Goal: Task Accomplishment & Management: Complete application form

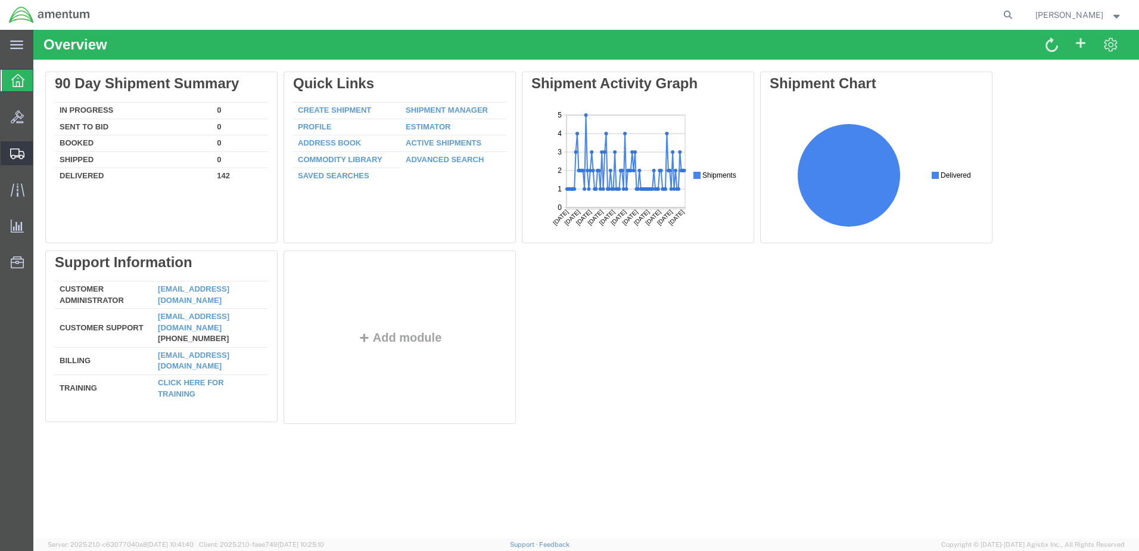
click at [0, 0] on span "Create Shipment" at bounding box center [0, 0] width 0 height 0
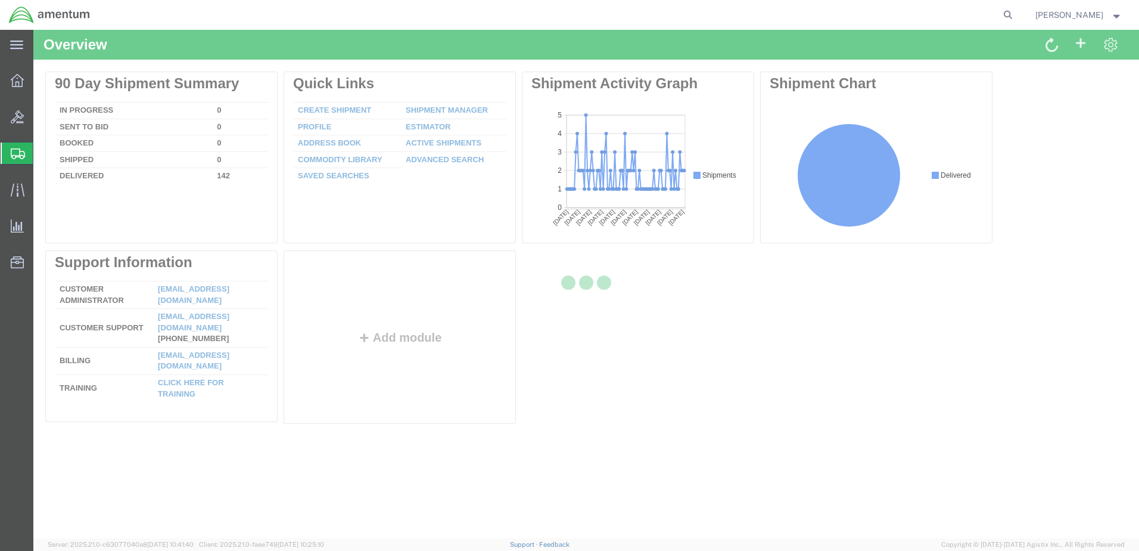
click at [626, 408] on div at bounding box center [586, 284] width 1106 height 508
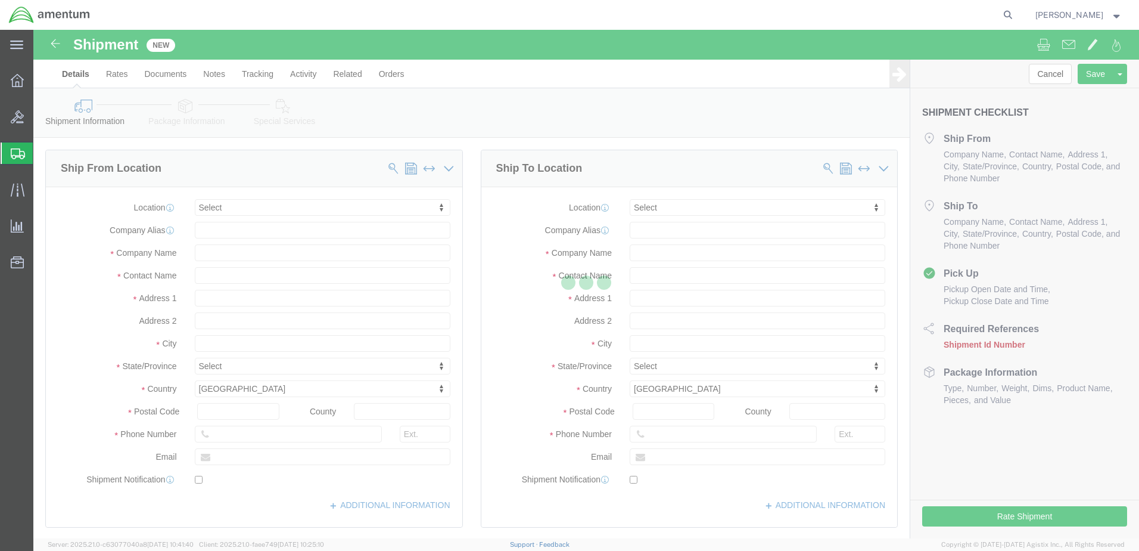
click at [293, 210] on div at bounding box center [586, 284] width 1106 height 508
select select
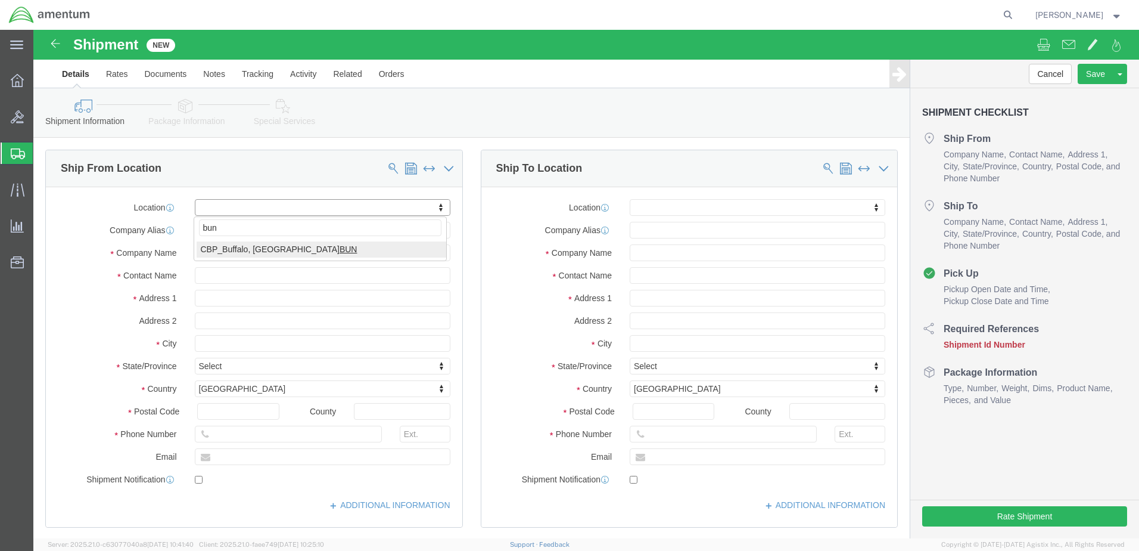
type input "bun"
select select "49919"
type input "2041 Niagara Falls Blvd"
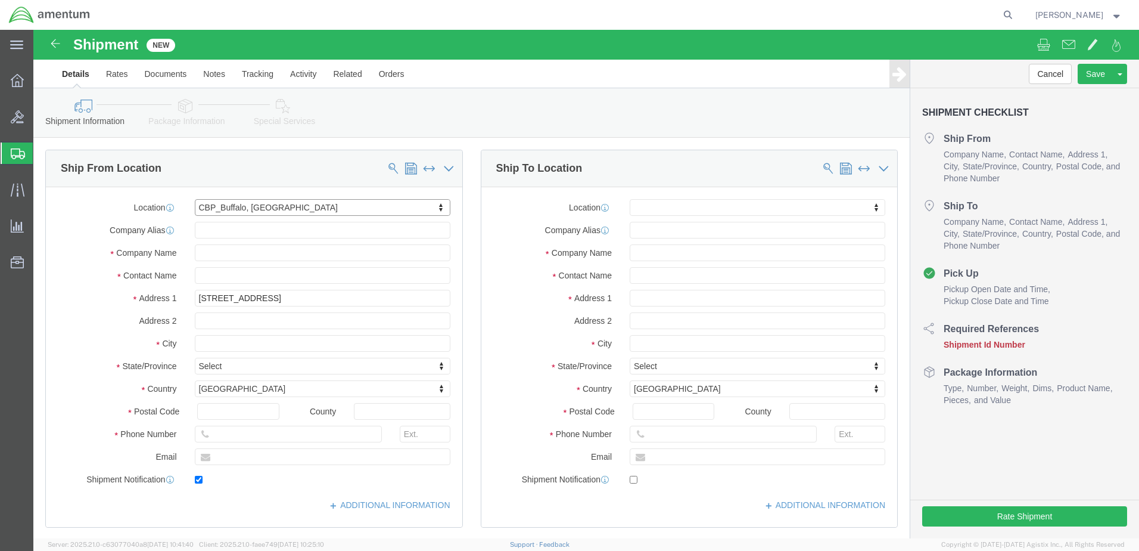
type input "14304-1617"
type input "716-298-3609"
type input "mike.mundy@cbp.dhs.gov"
checkbox input "true"
type input "Amentum Services, Inc"
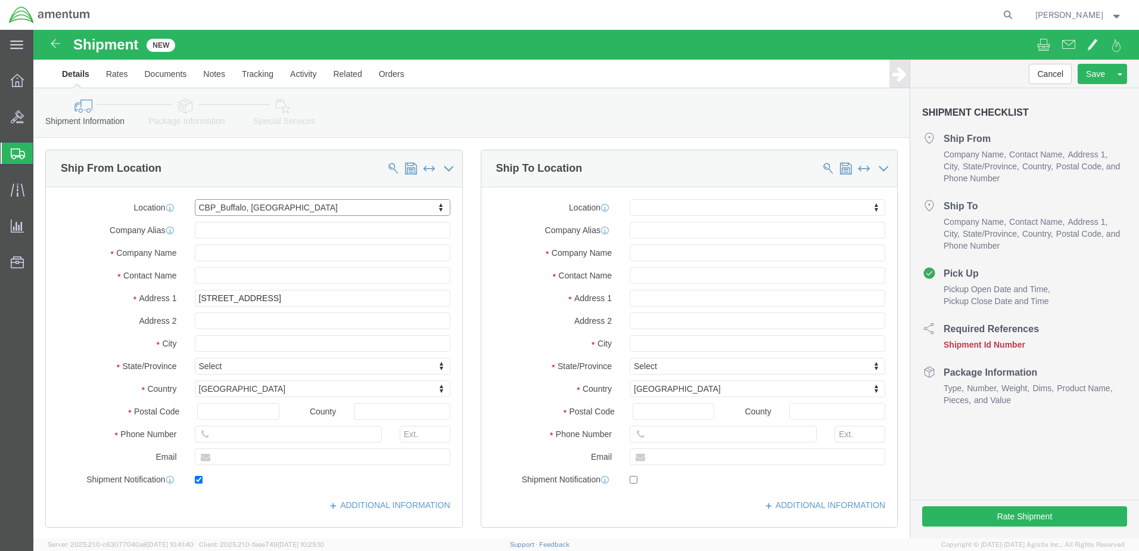
type input "Mike Mundy"
type input "Niagara Falls"
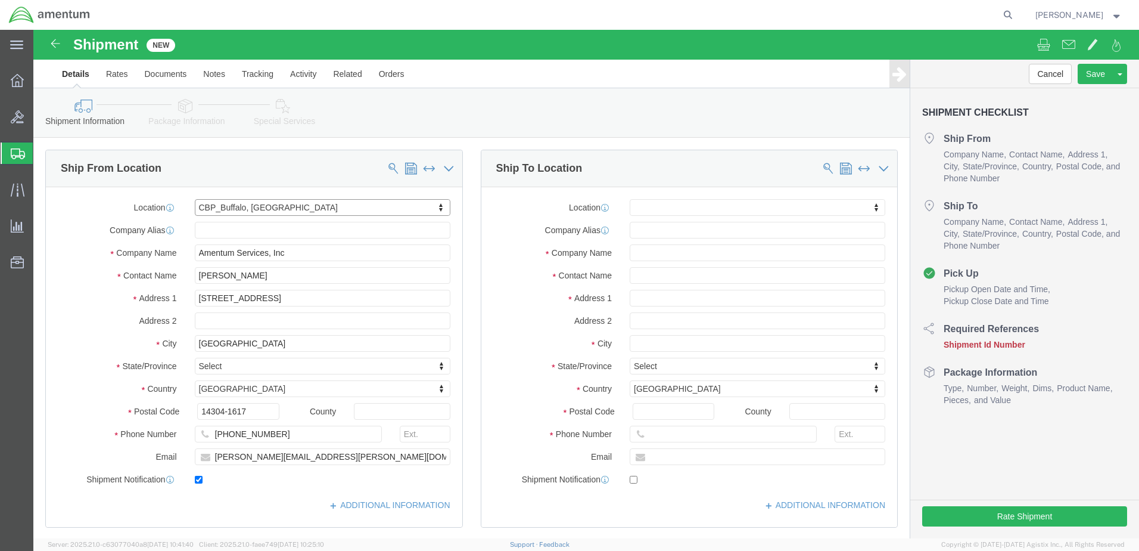
select select "NY"
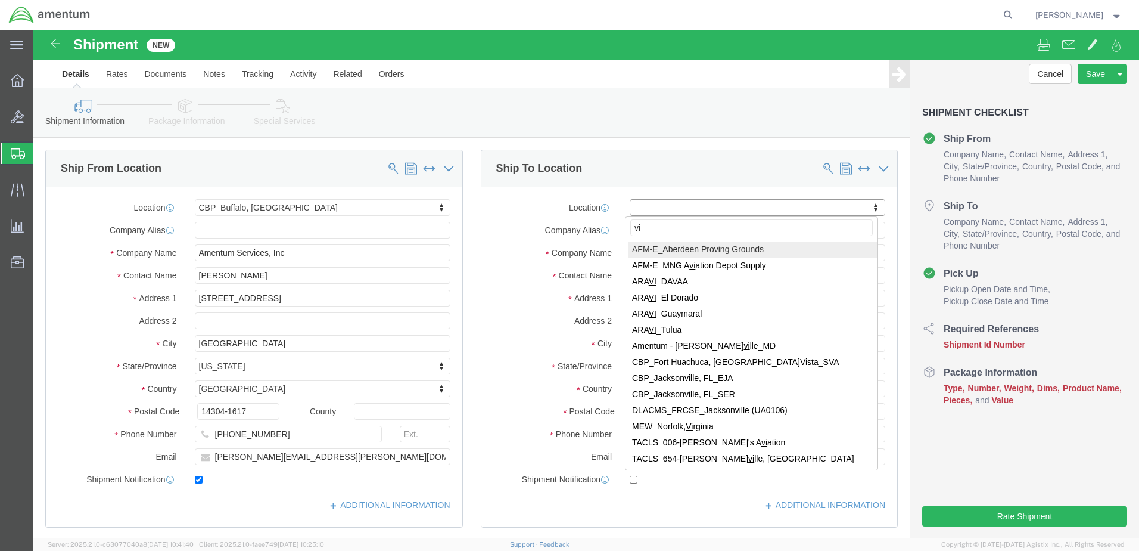
type input "v"
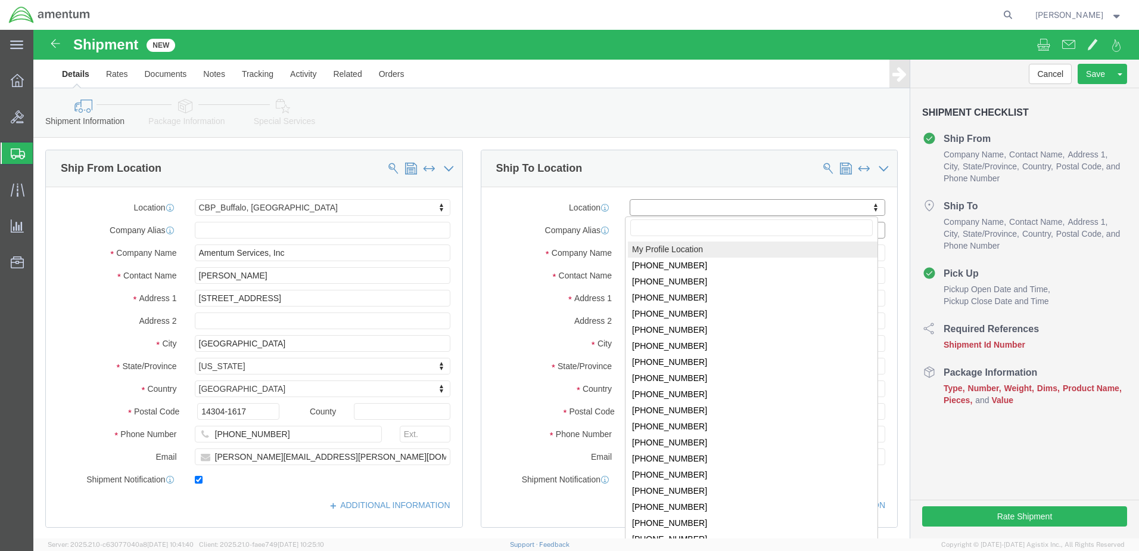
select select "MYPROFILE"
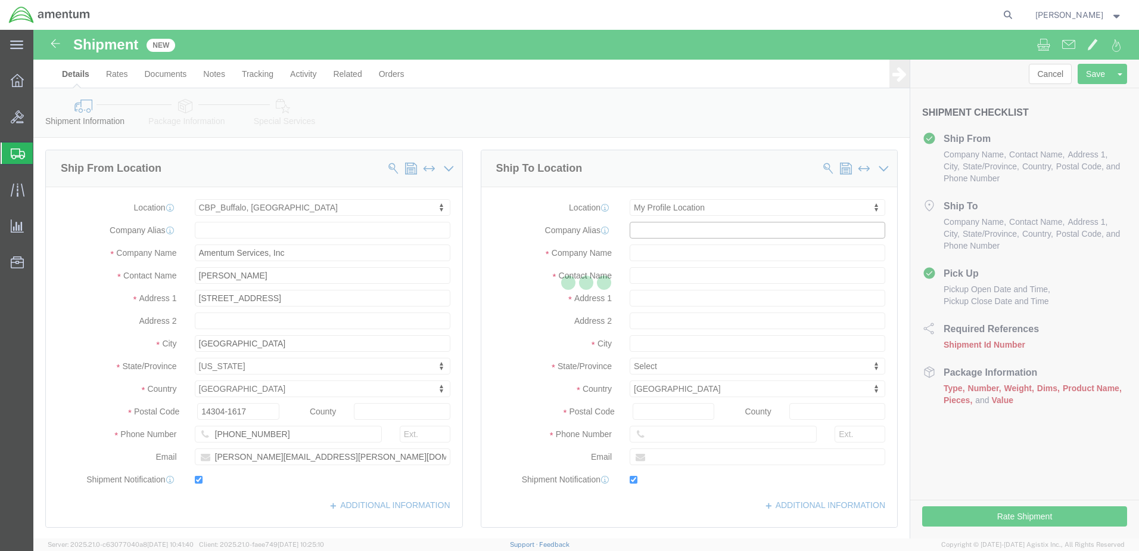
type input "2041 Niagara Falls Blvd"
type input "14304-1617"
type input "716-298-3669"
type input "matthew.m.donnelly@cbp.dhs.gov"
checkbox input "true"
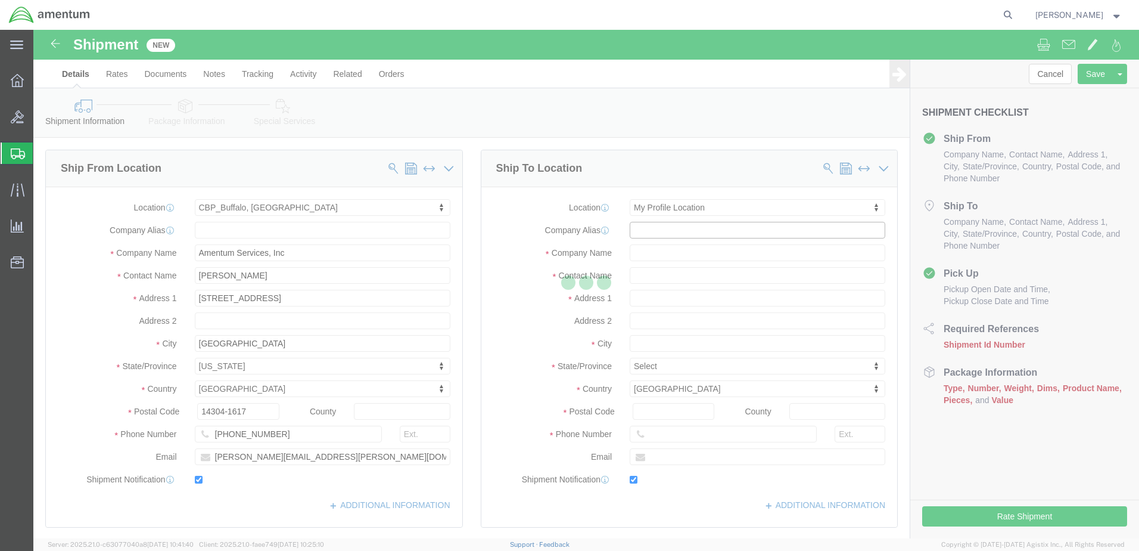
type input "Amentum Services, Inc."
type input "Matthew Donnelly"
type input "Niagara Falls"
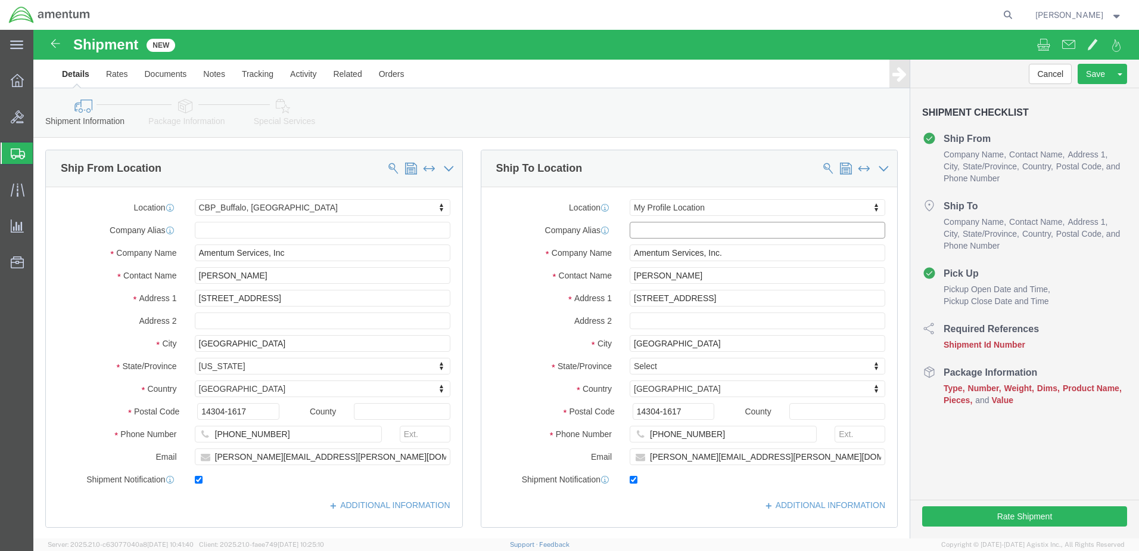
select select "NY"
type input "v"
click input "Amentum Services, Inc."
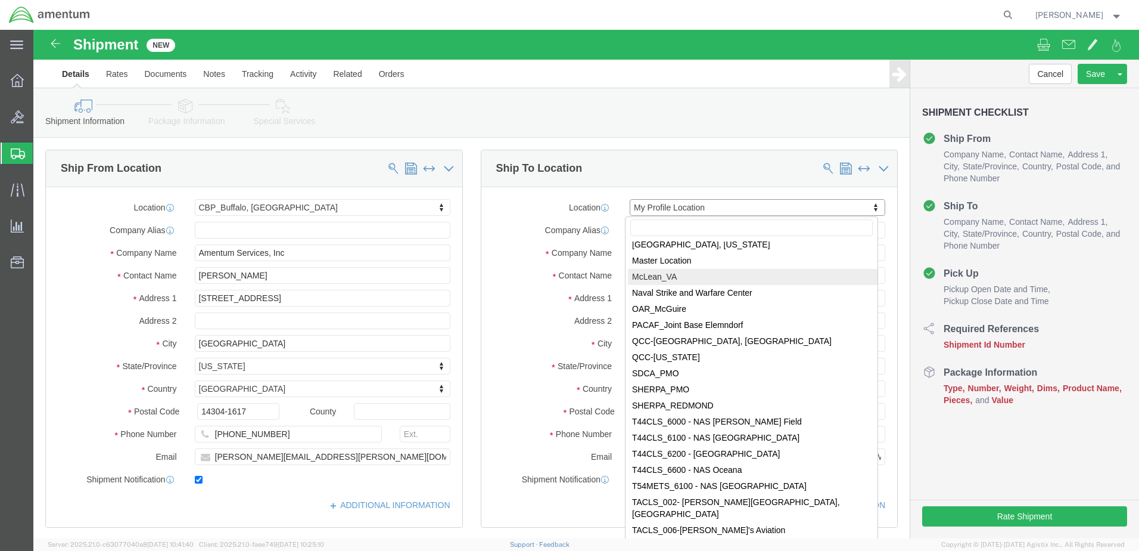
scroll to position [3507, 0]
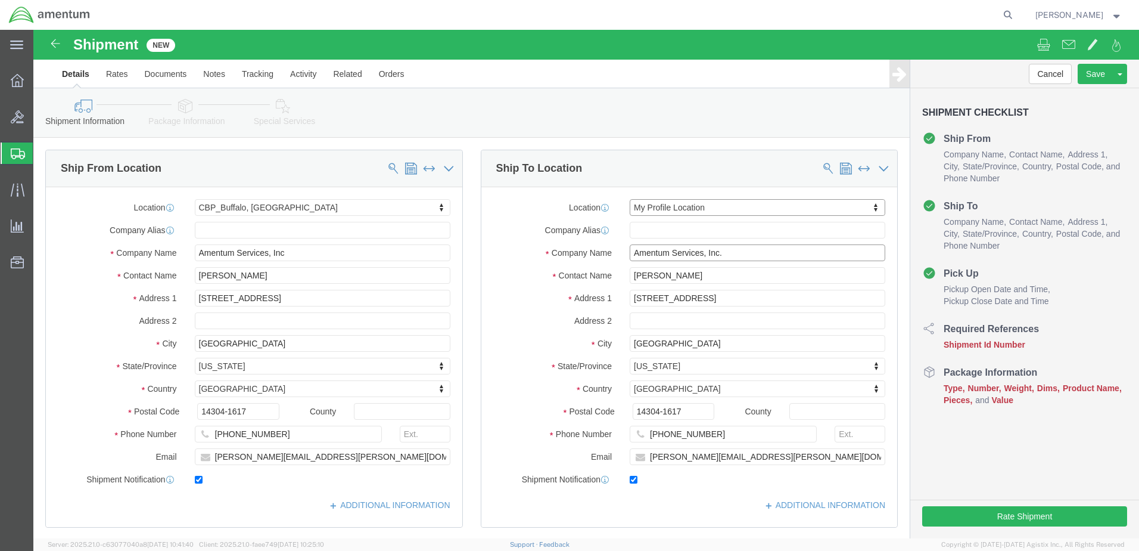
click input "Amentum Services, Inc."
click input "Matthew Donnelly"
drag, startPoint x: 691, startPoint y: 247, endPoint x: 582, endPoint y: 251, distance: 108.5
click div "Contact Name Matthew Donnelly"
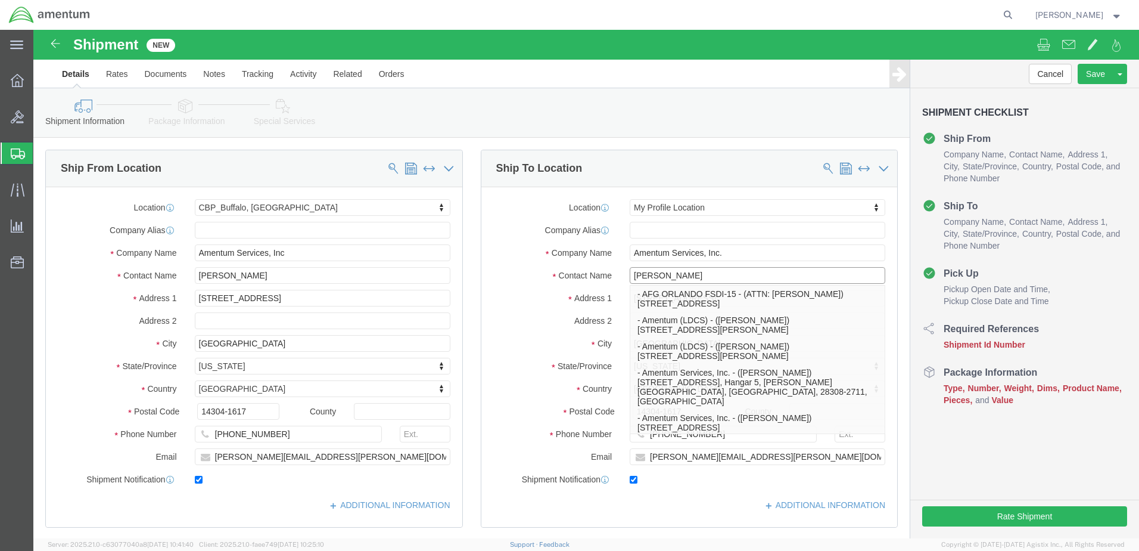
type input "john pa"
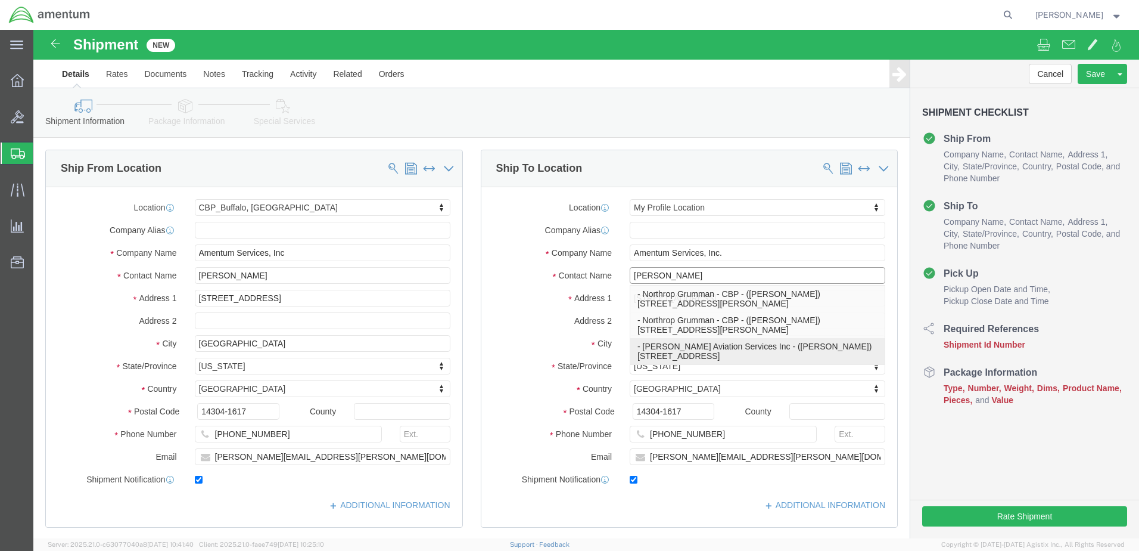
click p "- Victor Aviation Services Inc - (John Pava) 2415 Embarcadero Way, Palo Alto, C…"
select select
type input "2415 Embarcadero Way"
type input "94303"
type input "6503541399"
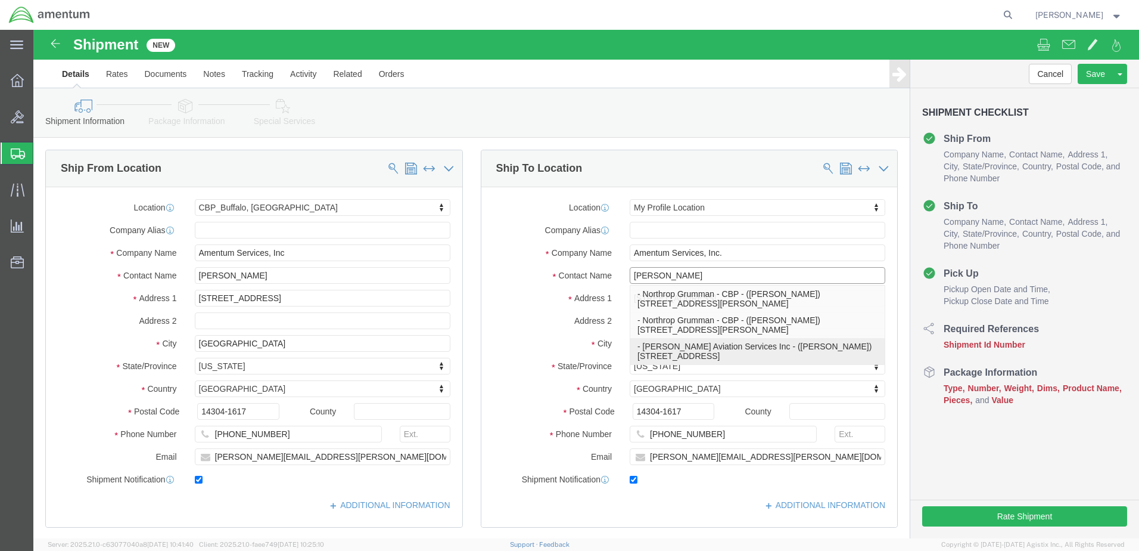
type input "john@victor-aviation.com"
type input "Victor Aviation Services Inc"
type input "John Pava"
type input "Palo Alto"
select select "CA"
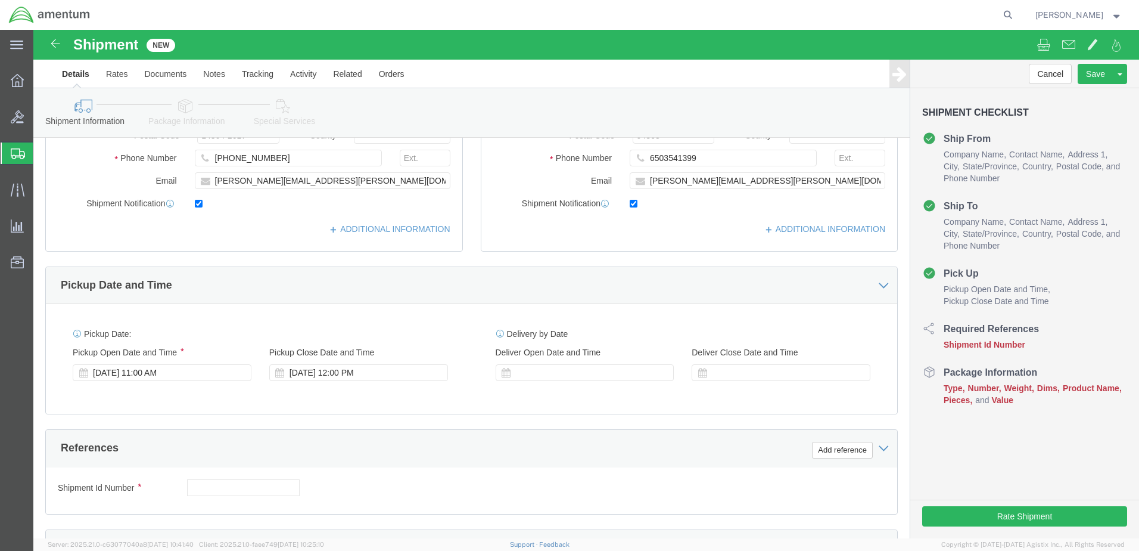
scroll to position [358, 0]
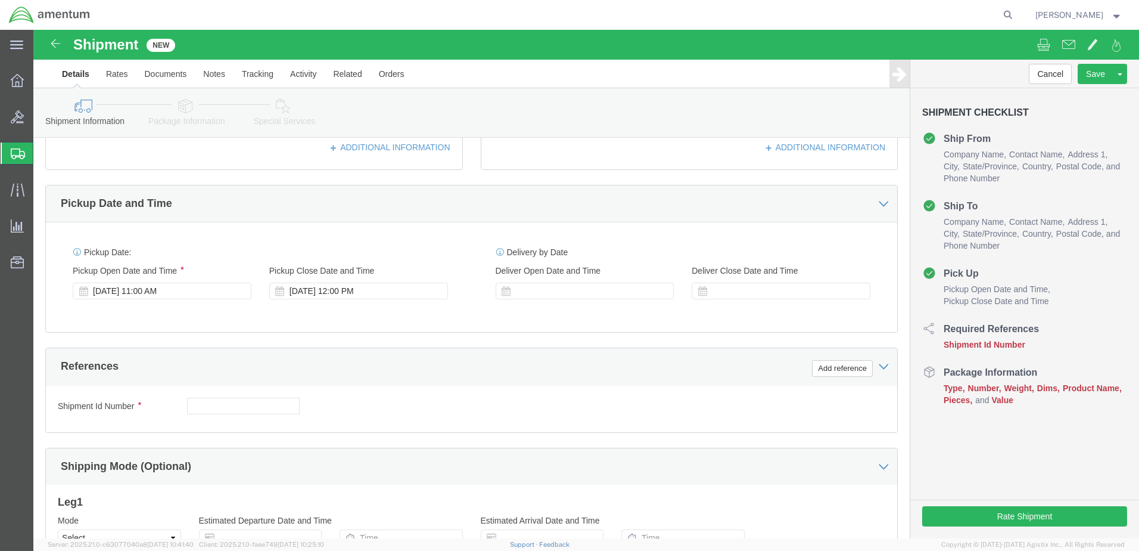
type input "John Pava"
click input "text"
type input "Cylinder"
click button "Add reference"
click div "Select Account Type Activity ID Airline Appointment Number ASN Batch Request # …"
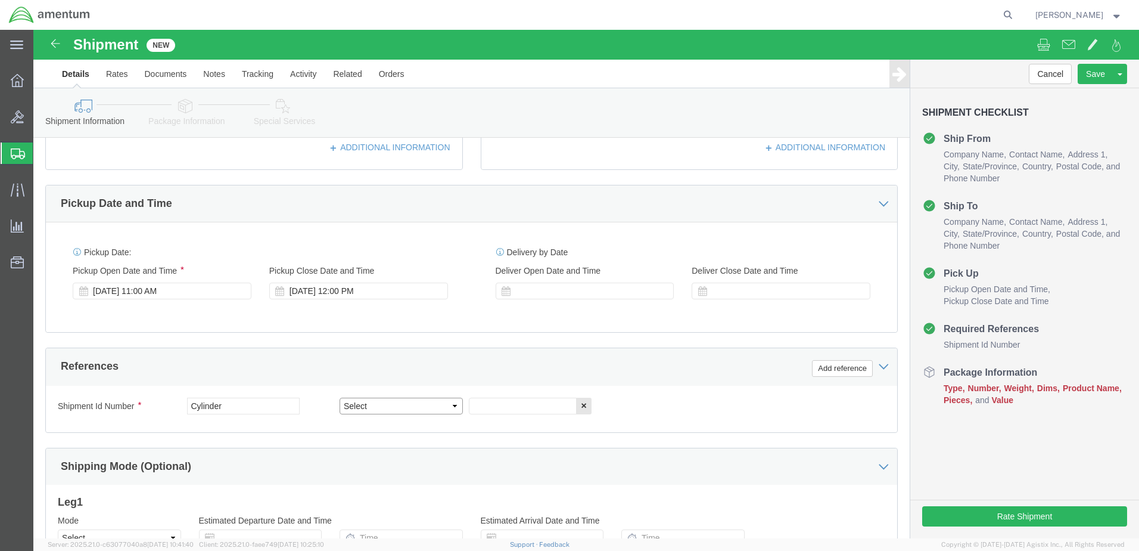
click select "Select Account Type Activity ID Airline Appointment Number ASN Batch Request # …"
select select "CUSTREF"
click select "Select Account Type Activity ID Airline Appointment Number ASN Batch Request # …"
click input "text"
type input "Cylinder"
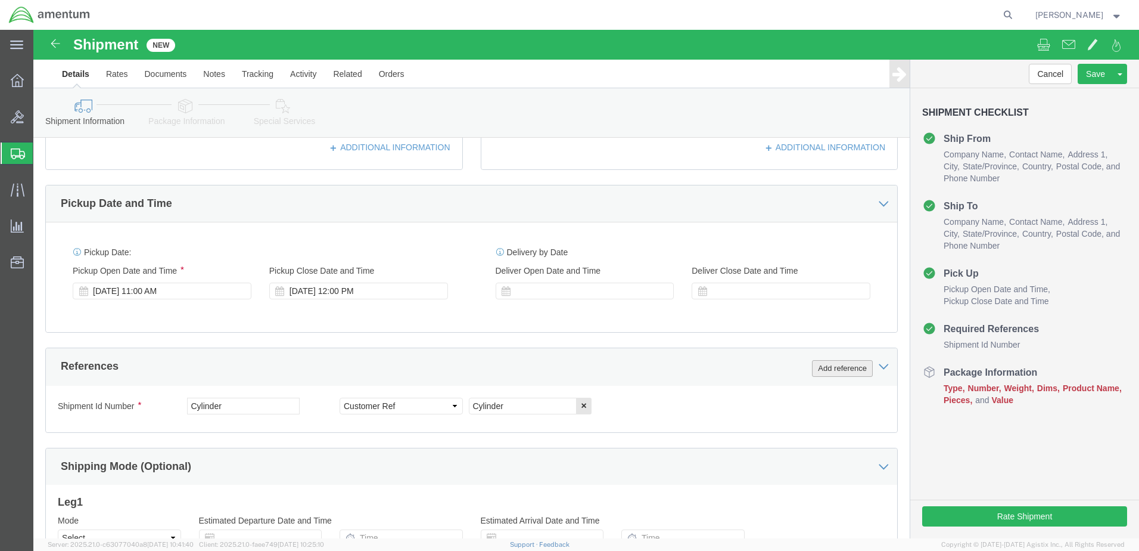
click button "Add reference"
click select "Select Account Type Activity ID Airline Appointment Number ASN Batch Request # …"
select select "DEPT"
click select "Select Account Type Activity ID Airline Appointment Number ASN Batch Request # …"
click input "text"
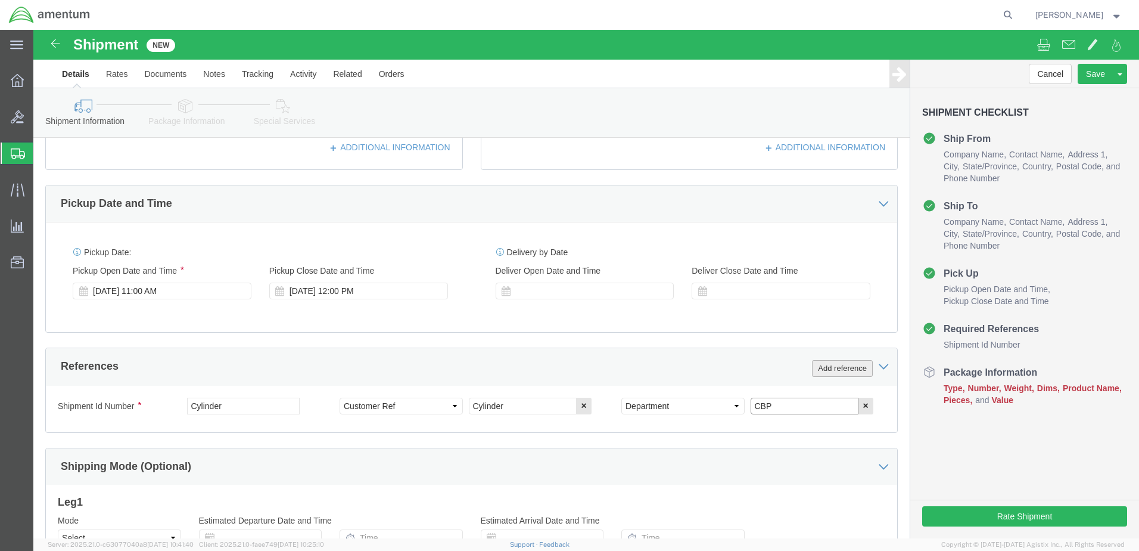
type input "CBP"
click button "Add reference"
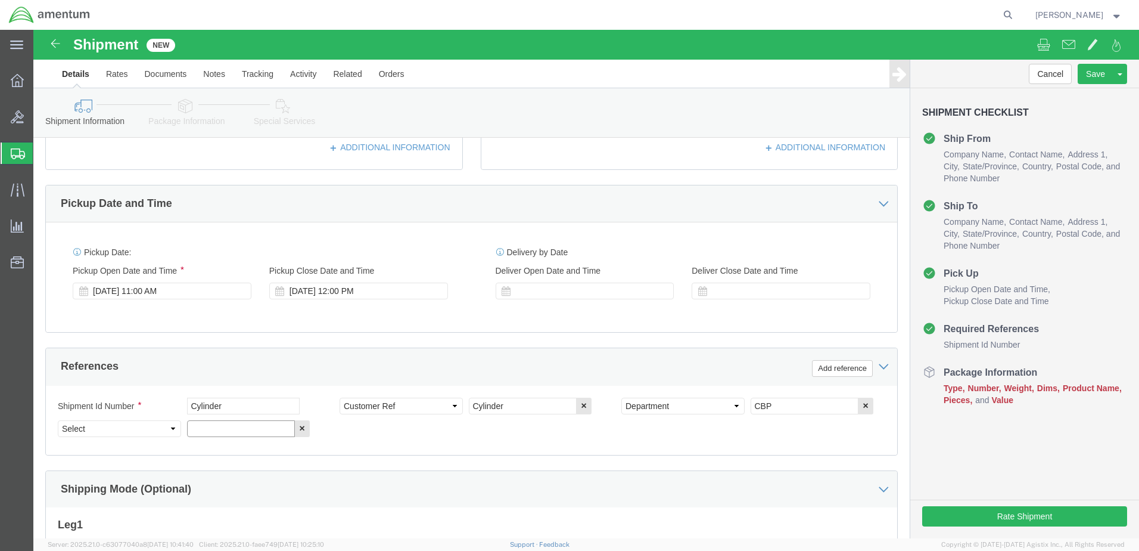
click input "text"
paste input "6118.04.03.2219.000.BUN.0000"
type input "6118.04.03.2219.000.BUN.0000"
click select "Select Account Type Activity ID Airline Appointment Number ASN Batch Request # …"
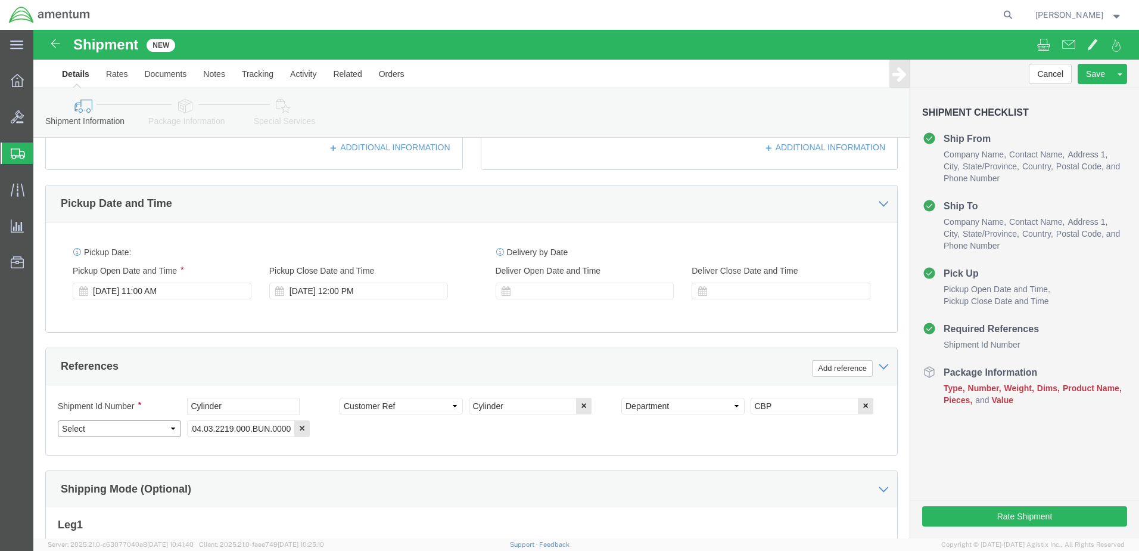
scroll to position [0, 0]
select select "PROJNUM"
click select "Select Account Type Activity ID Airline Appointment Number ASN Batch Request # …"
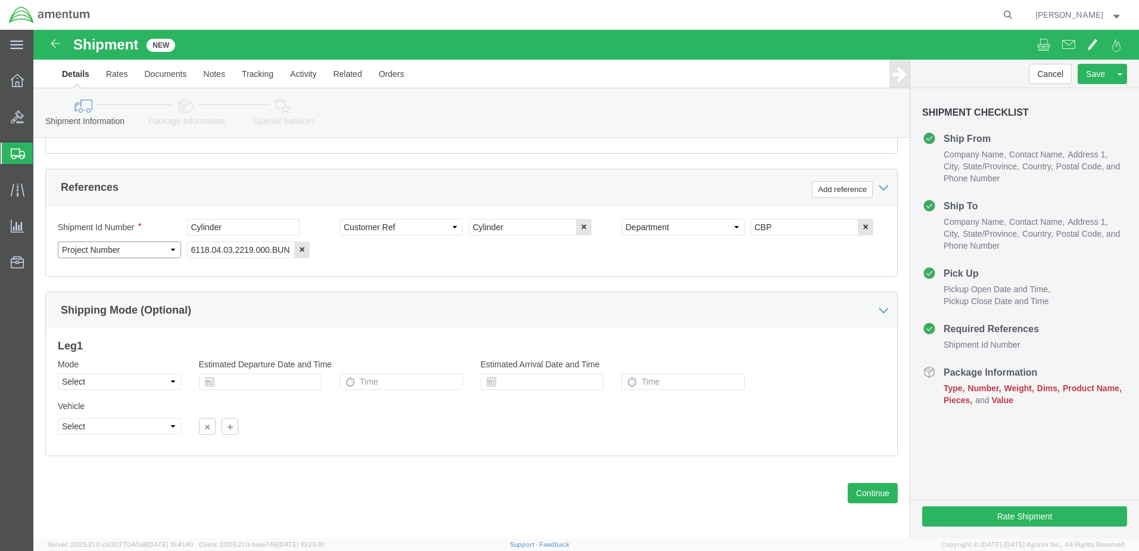
scroll to position [537, 0]
click button "Continue"
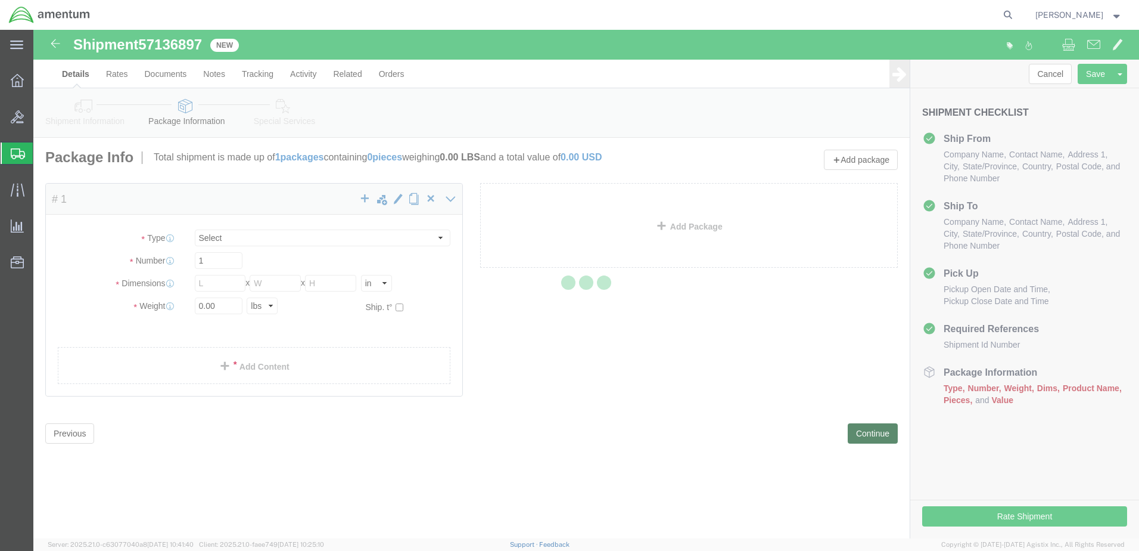
select select "CBOX"
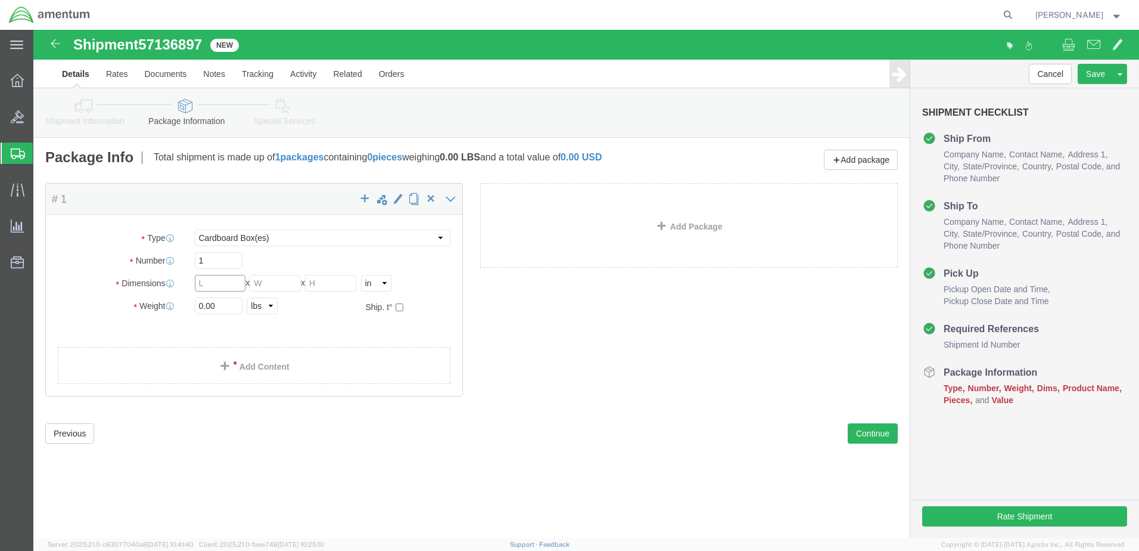
click input "text"
type input "12"
type input "10"
type input "21"
click input "0.00"
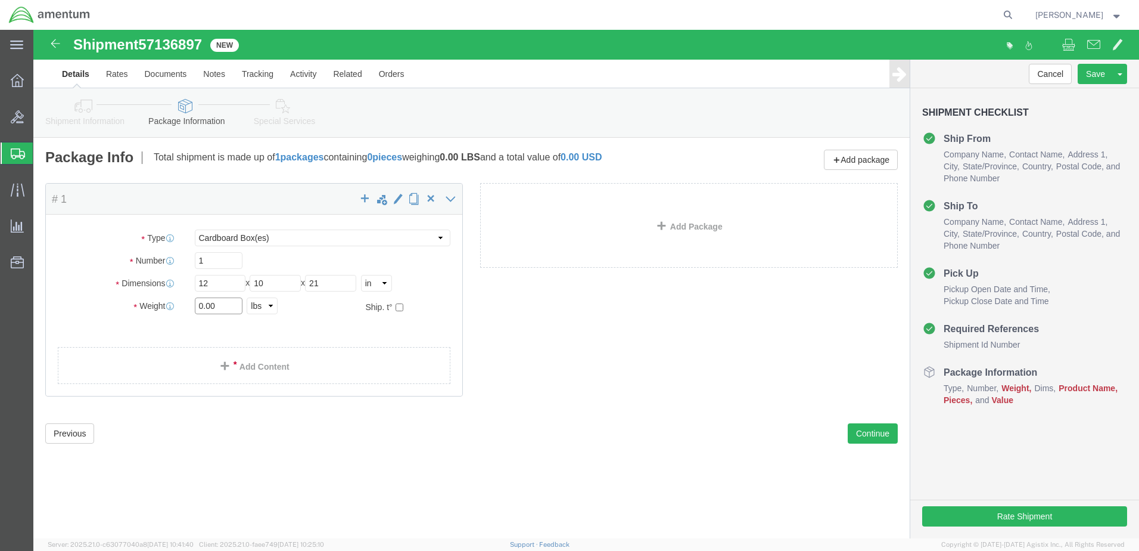
drag, startPoint x: 149, startPoint y: 276, endPoint x: 133, endPoint y: 276, distance: 15.5
click div "Weight 0.00 Select kgs lbs Ship. t°"
type input "35"
click link "Add Content"
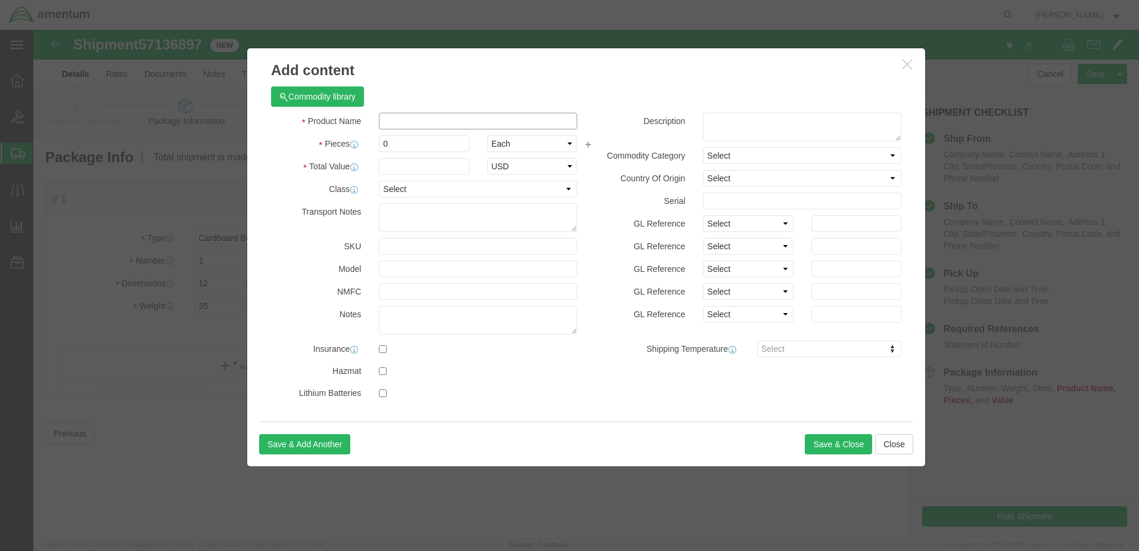
click input "text"
type input "cylinder"
click input "0"
drag, startPoint x: 368, startPoint y: 113, endPoint x: 338, endPoint y: 116, distance: 30.5
click div "0"
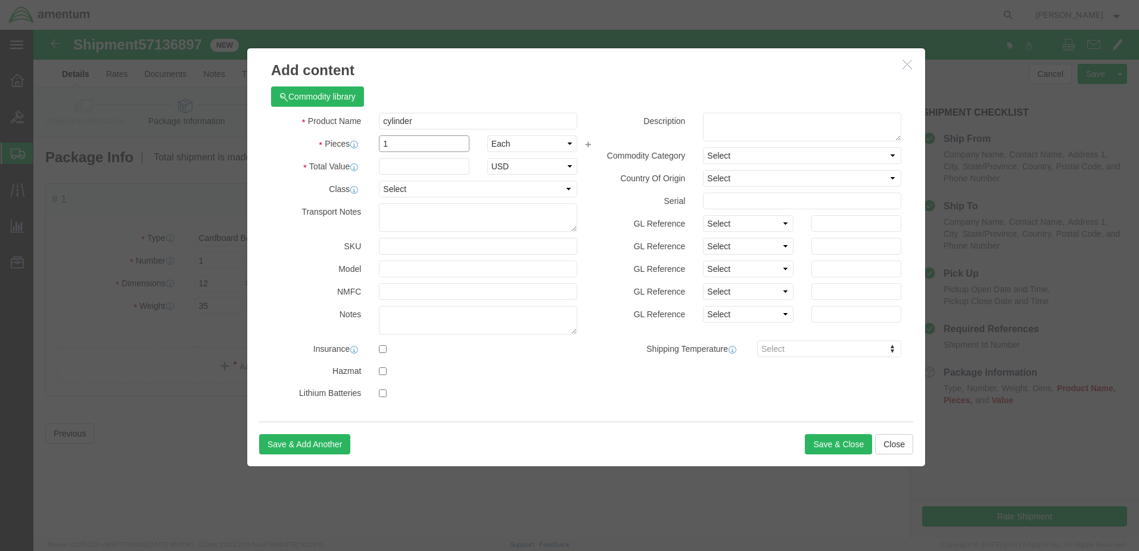
type input "1"
click input "text"
type input "2500"
click button "Save & Close"
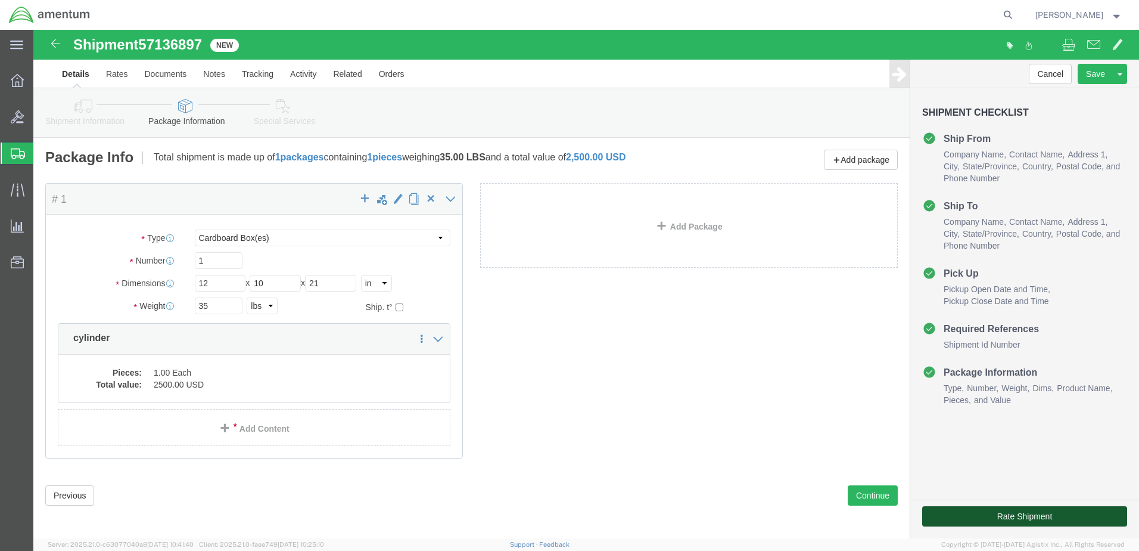
click button "Rate Shipment"
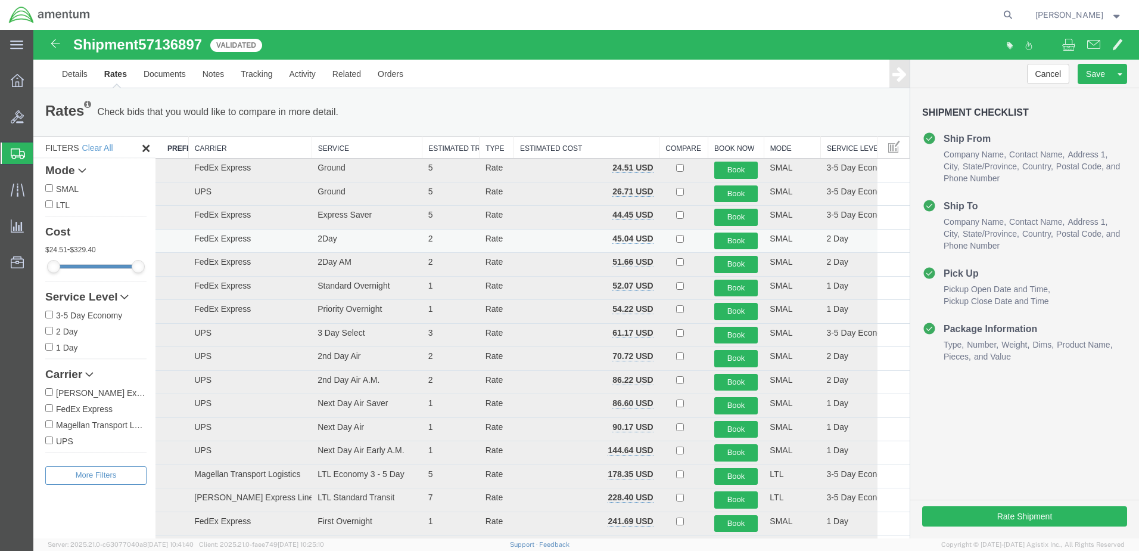
click at [719, 231] on td "Book" at bounding box center [736, 241] width 56 height 24
click at [726, 237] on button "Book" at bounding box center [736, 240] width 44 height 17
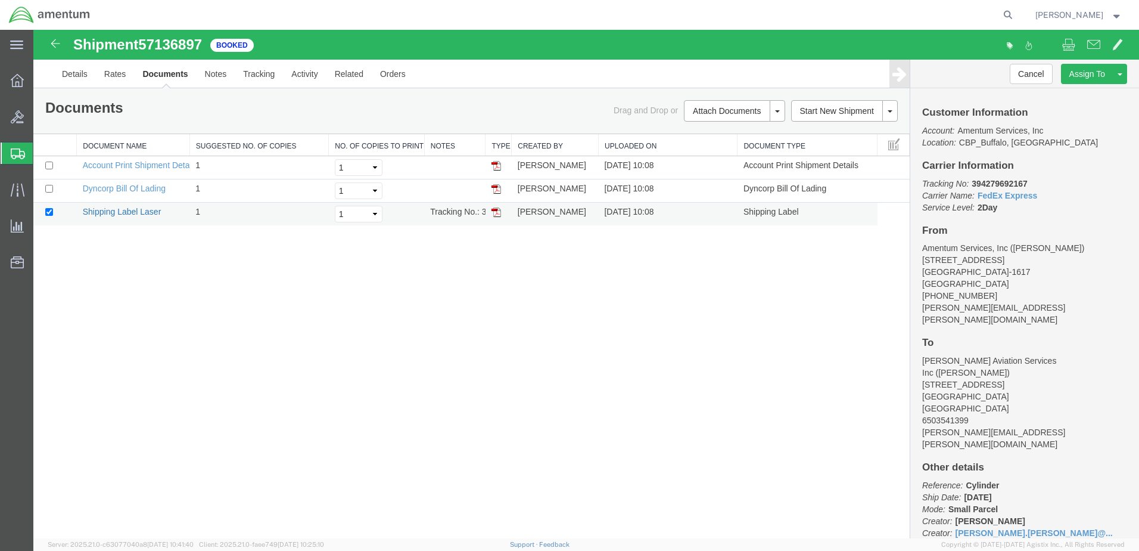
click at [105, 213] on link "Shipping Label Laser" at bounding box center [122, 212] width 79 height 10
click at [110, 188] on link "Dyncorp Bill Of Lading" at bounding box center [124, 189] width 83 height 10
